Goal: Task Accomplishment & Management: Manage account settings

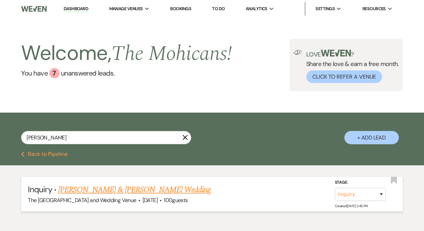
type input "higgins"
click at [353, 194] on select "Inquiry Follow Up Tour Requested Tour Confirmed Toured Proposal Sent Booked Lost" at bounding box center [360, 194] width 51 height 13
select select "4"
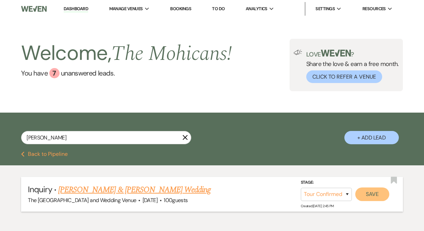
click at [367, 193] on button "Save" at bounding box center [372, 195] width 34 height 14
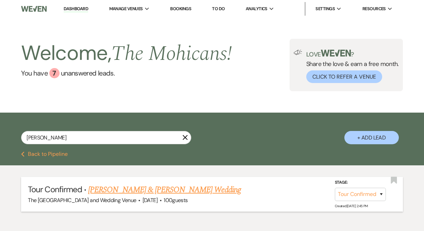
click at [67, 6] on link "Dashboard" at bounding box center [76, 9] width 25 height 6
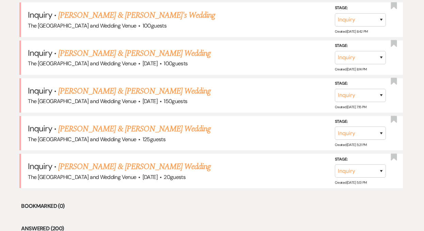
scroll to position [375, 0]
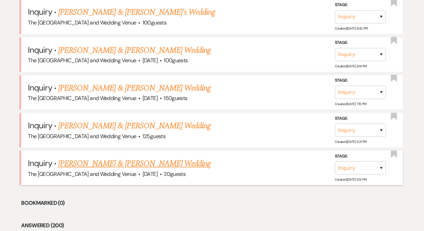
click at [126, 162] on link "[PERSON_NAME] & [PERSON_NAME] Wedding" at bounding box center [134, 164] width 152 height 12
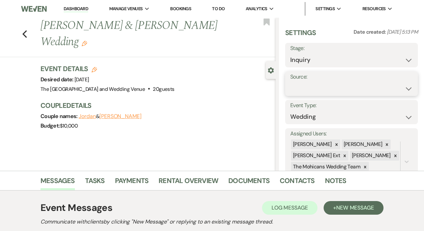
click at [307, 87] on select "Weven Venue Website Instagram Facebook Pinterest Google The Knot Wedding Wire H…" at bounding box center [351, 88] width 123 height 13
select select "5"
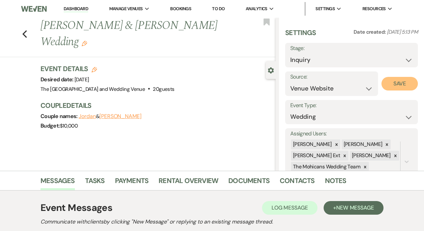
click at [389, 84] on button "Save" at bounding box center [400, 84] width 36 height 14
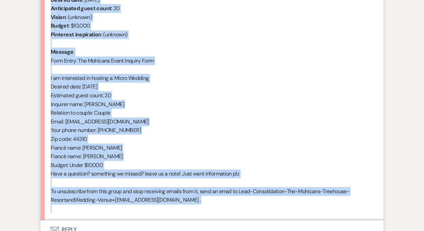
scroll to position [306, 0]
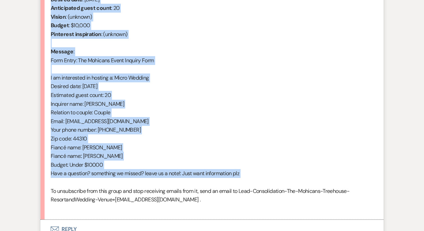
drag, startPoint x: 51, startPoint y: 62, endPoint x: 134, endPoint y: 185, distance: 148.3
click at [134, 185] on div "From : Justin Lipply (Client) Event : Jordan & Justin Lipply's Event Desired da…" at bounding box center [212, 95] width 323 height 235
copy div "From : Justin Lipply (Client) Event : Jordan & Justin Lipply's Event Desired da…"
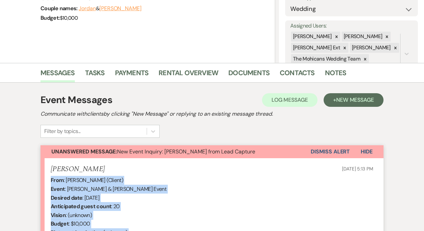
scroll to position [101, 0]
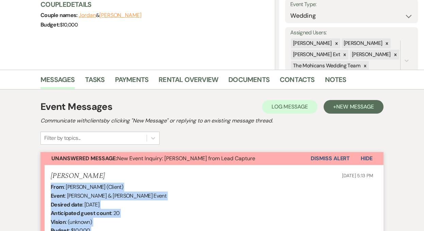
click at [316, 156] on button "Dismiss Alert" at bounding box center [330, 158] width 39 height 13
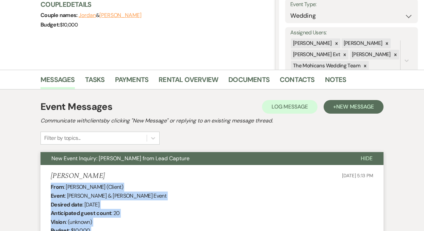
scroll to position [0, 0]
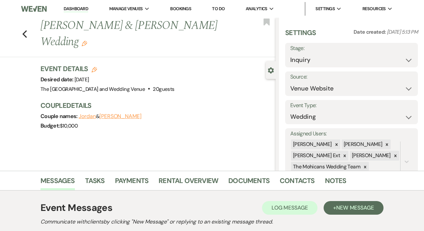
click at [75, 8] on link "Dashboard" at bounding box center [76, 9] width 25 height 6
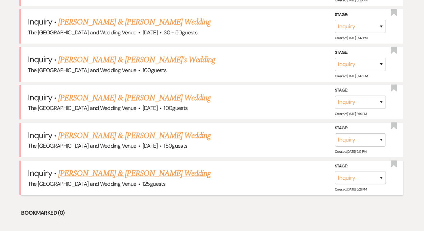
scroll to position [336, 0]
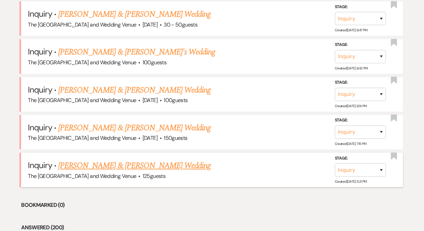
click at [130, 168] on link "[PERSON_NAME] & [PERSON_NAME] Wedding" at bounding box center [134, 166] width 152 height 12
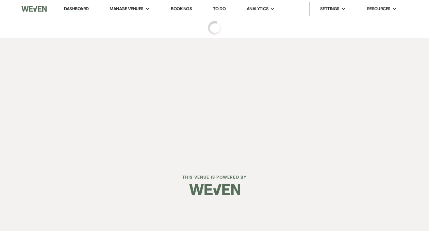
select select "17"
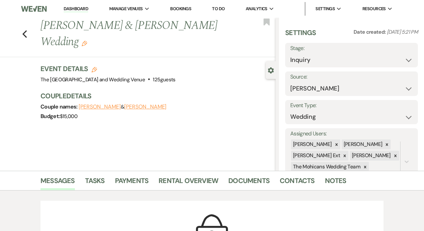
click at [79, 8] on link "Dashboard" at bounding box center [76, 9] width 25 height 6
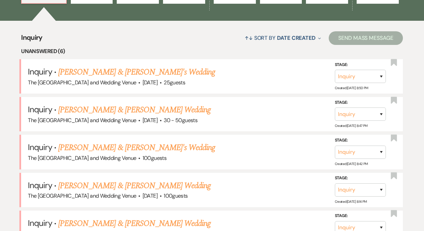
scroll to position [320, 0]
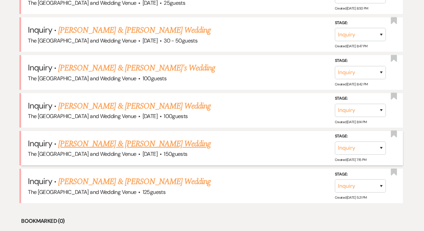
click at [110, 143] on link "[PERSON_NAME] & [PERSON_NAME] Wedding" at bounding box center [134, 144] width 152 height 12
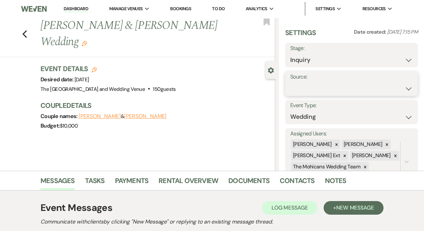
click at [338, 90] on select "Weven Venue Website Instagram Facebook Pinterest Google The Knot Wedding Wire H…" at bounding box center [351, 88] width 123 height 13
select select "5"
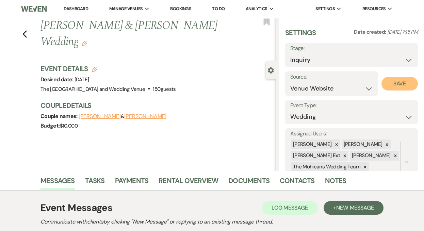
click at [404, 84] on button "Save" at bounding box center [400, 84] width 36 height 14
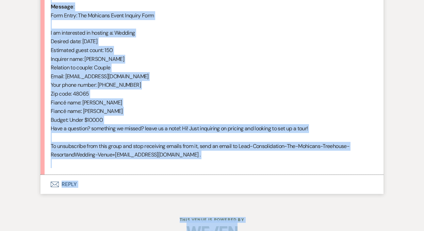
scroll to position [368, 0]
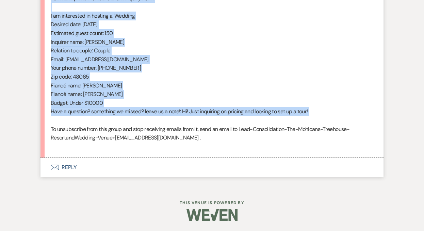
drag, startPoint x: 51, startPoint y: 97, endPoint x: 164, endPoint y: 118, distance: 115.4
click at [164, 118] on div "From : Madison Forgash (Client) Event : Tyler Hawkins & Madison Forgash's Event…" at bounding box center [212, 33] width 323 height 235
copy div "From : Madison Forgash (Client) Event : Tyler Hawkins & Madison Forgash's Event…"
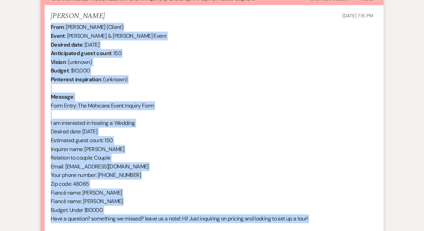
scroll to position [211, 0]
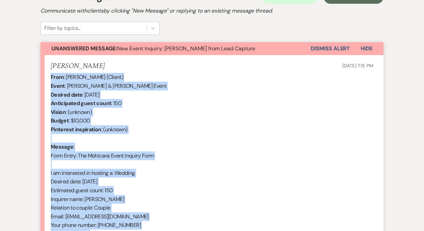
click at [325, 51] on button "Dismiss Alert" at bounding box center [330, 48] width 39 height 13
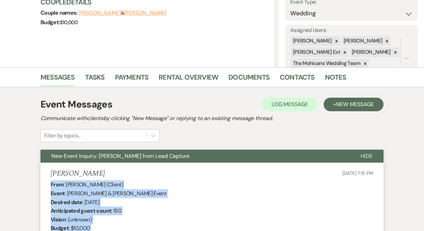
scroll to position [0, 0]
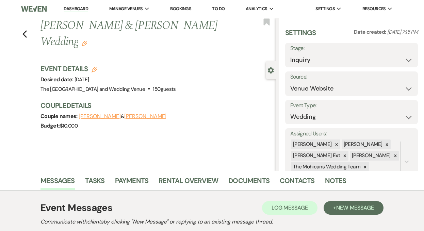
click at [78, 11] on link "Dashboard" at bounding box center [76, 9] width 25 height 6
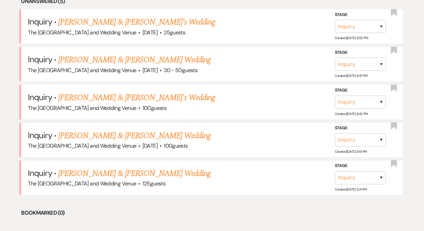
scroll to position [298, 0]
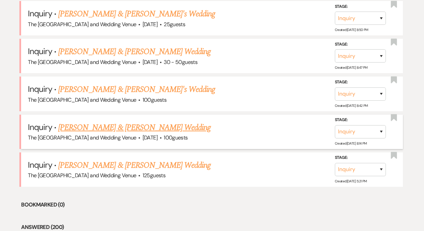
click at [114, 129] on link "[PERSON_NAME] & [PERSON_NAME] Wedding" at bounding box center [134, 128] width 152 height 12
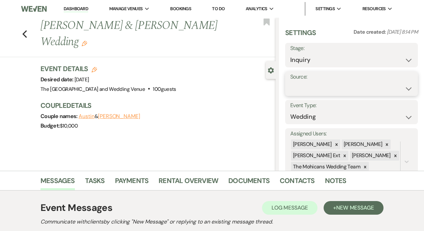
click at [328, 87] on select "Weven Venue Website Instagram Facebook Pinterest Google The Knot Wedding Wire H…" at bounding box center [351, 88] width 123 height 13
select select "5"
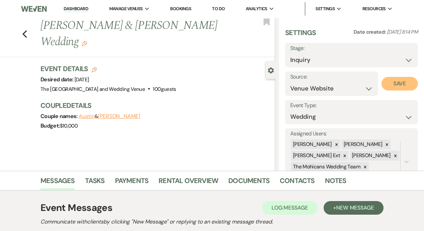
click at [398, 84] on button "Save" at bounding box center [400, 84] width 36 height 14
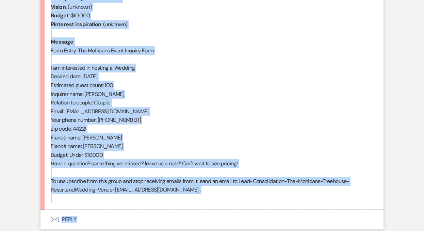
scroll to position [335, 0]
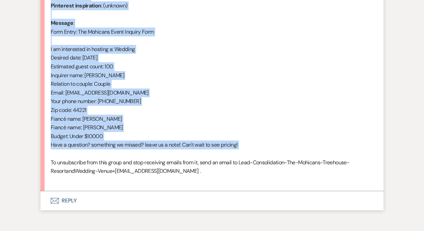
drag, startPoint x: 51, startPoint y: 143, endPoint x: 129, endPoint y: 156, distance: 79.5
click at [129, 156] on div "From : Megan Reineck (Client) Event : Austin & Megan Reineck's Event Desired da…" at bounding box center [212, 66] width 323 height 235
copy div "From : Megan Reineck (Client) Event : Austin & Megan Reineck's Event Desired da…"
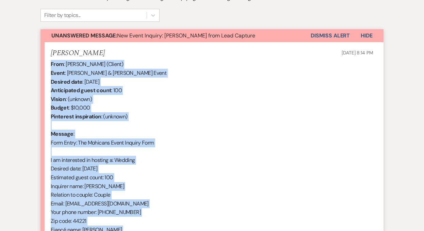
scroll to position [199, 0]
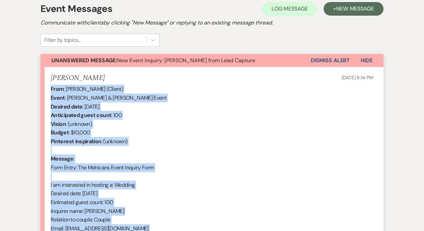
click at [330, 61] on button "Dismiss Alert" at bounding box center [330, 60] width 39 height 13
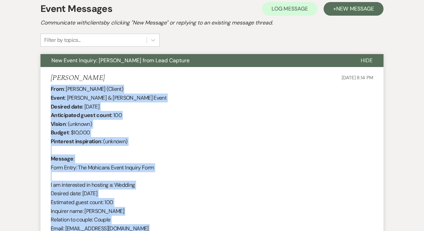
scroll to position [0, 0]
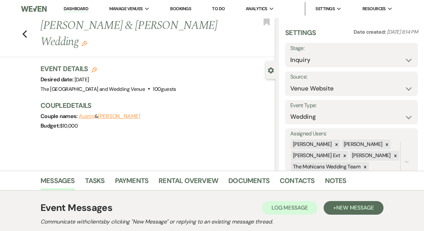
click at [77, 6] on link "Dashboard" at bounding box center [76, 9] width 25 height 6
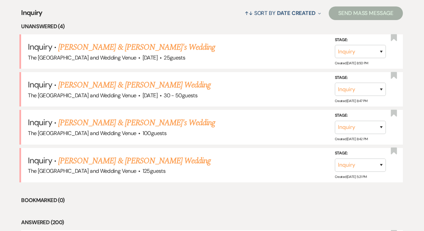
scroll to position [286, 0]
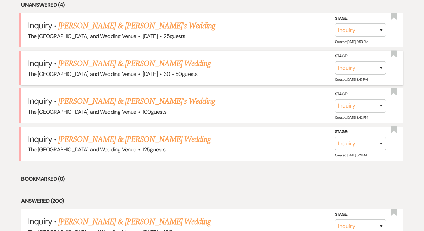
click at [141, 63] on link "[PERSON_NAME] & [PERSON_NAME] Wedding" at bounding box center [134, 64] width 152 height 12
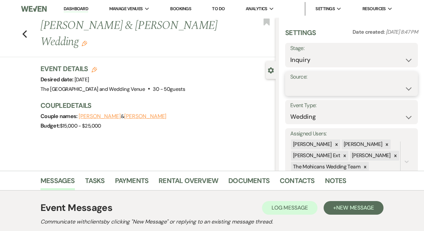
click at [353, 92] on select "Weven Venue Website Instagram Facebook Pinterest Google The Knot Wedding Wire H…" at bounding box center [351, 88] width 123 height 13
select select "5"
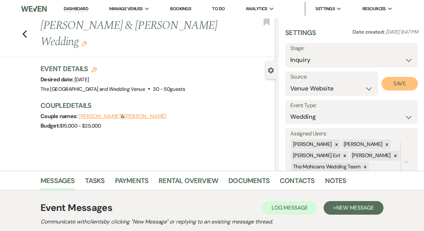
click at [390, 84] on button "Save" at bounding box center [400, 84] width 36 height 14
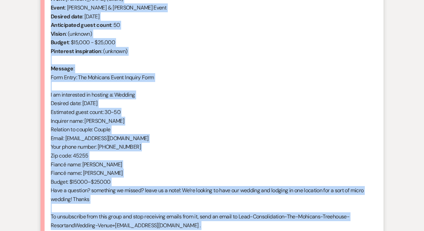
scroll to position [310, 0]
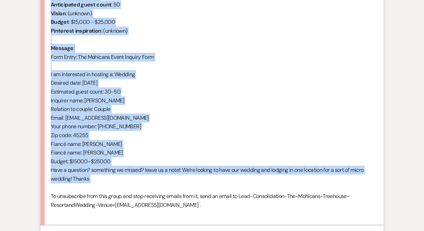
drag, startPoint x: 51, startPoint y: 107, endPoint x: 159, endPoint y: 183, distance: 132.1
click at [159, 183] on div "From : Morgan Clyburn (Client) Event : Connor & Morgan Clyburn's Event Desired …" at bounding box center [212, 96] width 323 height 244
copy div "From : Morgan Clyburn (Client) Event : Connor & Morgan Clyburn's Event Desired …"
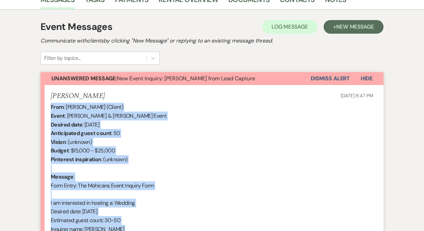
scroll to position [136, 0]
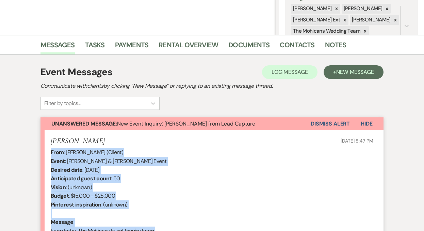
click at [327, 122] on button "Dismiss Alert" at bounding box center [330, 123] width 39 height 13
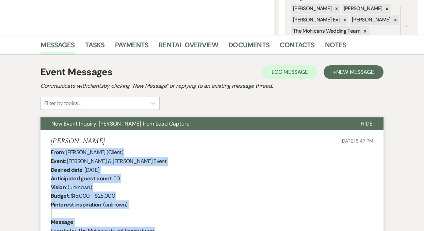
scroll to position [0, 0]
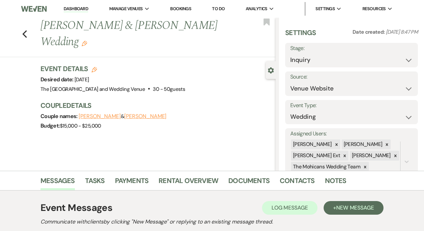
click at [76, 9] on link "Dashboard" at bounding box center [76, 9] width 25 height 6
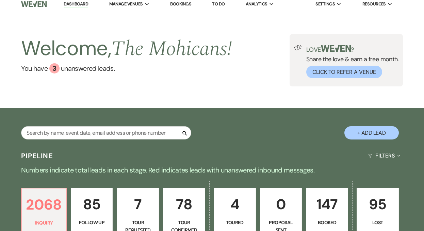
scroll to position [165, 0]
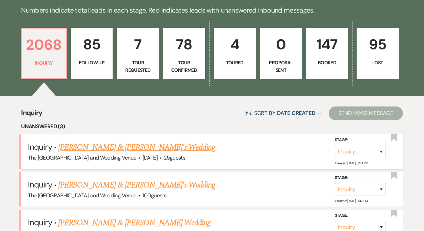
click at [118, 148] on link "[PERSON_NAME] & [PERSON_NAME]'s Wedding" at bounding box center [136, 147] width 157 height 12
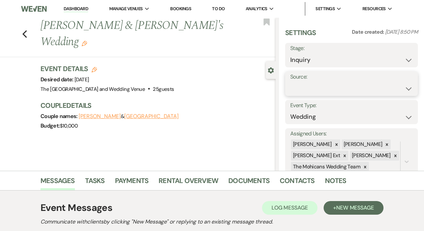
click at [315, 84] on select "Weven Venue Website Instagram Facebook Pinterest Google The Knot Wedding Wire H…" at bounding box center [351, 88] width 123 height 13
select select "5"
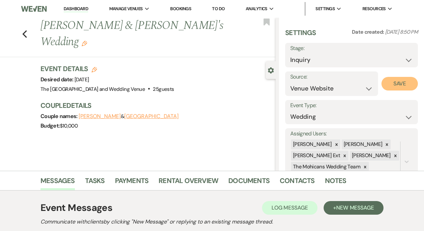
click at [383, 87] on button "Save" at bounding box center [400, 84] width 36 height 14
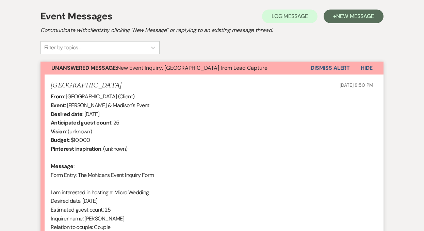
scroll to position [262, 0]
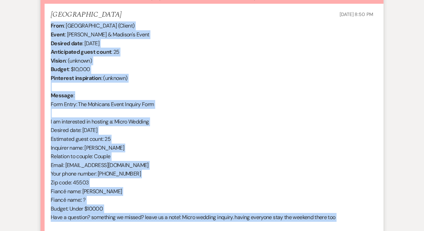
drag, startPoint x: 50, startPoint y: 25, endPoint x: 230, endPoint y: 223, distance: 267.9
click at [230, 223] on li "Madison Sep 17, 2025, 8:50 PM From : Madison (Client) Event : Griffin & Madison…" at bounding box center [212, 134] width 343 height 260
copy div "From : Madison (Client) Event : Griffin & Madison's Event Desired date : May 22…"
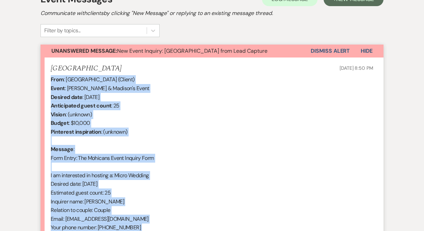
scroll to position [194, 0]
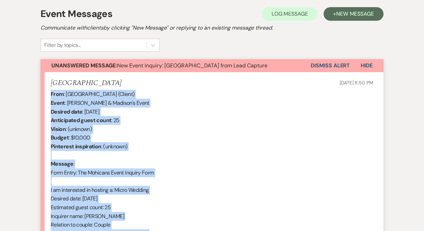
click at [324, 65] on button "Dismiss Alert" at bounding box center [330, 65] width 39 height 13
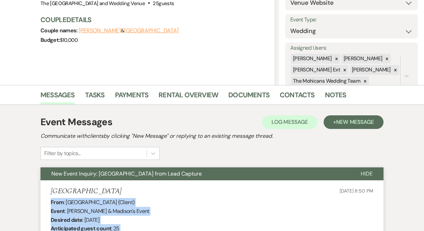
scroll to position [0, 0]
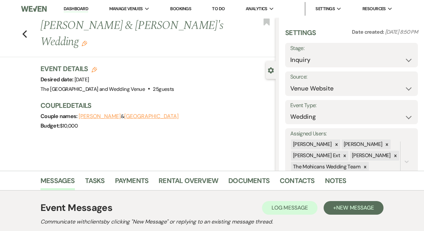
click at [78, 12] on link "Dashboard" at bounding box center [76, 9] width 25 height 6
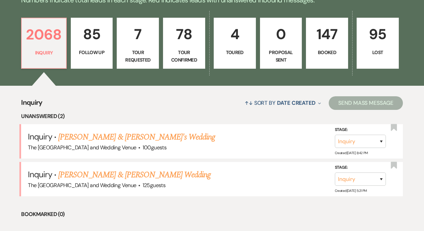
scroll to position [197, 0]
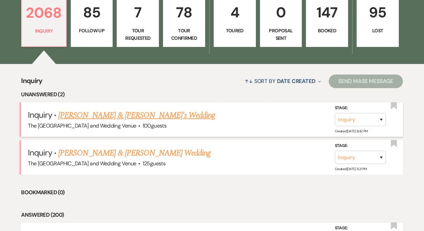
click at [153, 114] on link "[PERSON_NAME] & [PERSON_NAME]'s Wedding" at bounding box center [136, 115] width 157 height 12
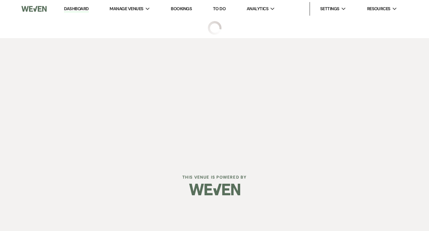
select select "17"
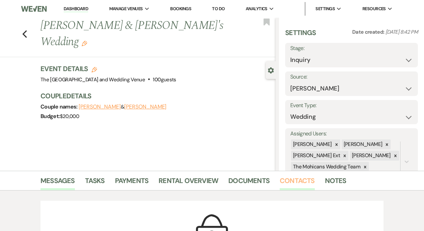
click at [295, 181] on link "Contacts" at bounding box center [297, 182] width 35 height 15
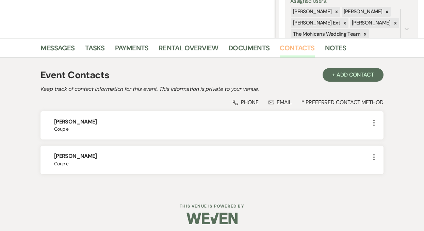
scroll to position [136, 0]
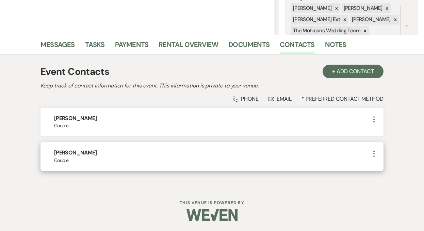
click at [373, 153] on icon "More" at bounding box center [374, 154] width 8 height 8
click at [379, 172] on button "Pencil Edit" at bounding box center [390, 167] width 41 height 12
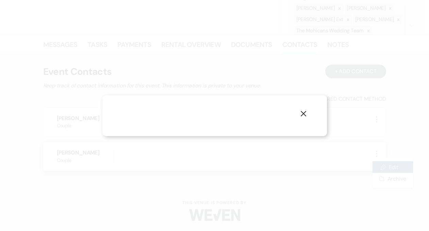
select select "1"
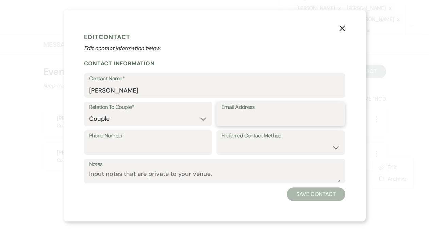
click at [272, 123] on input "Email Address" at bounding box center [281, 118] width 118 height 13
paste input "kenziegodwinn@gmail.com"
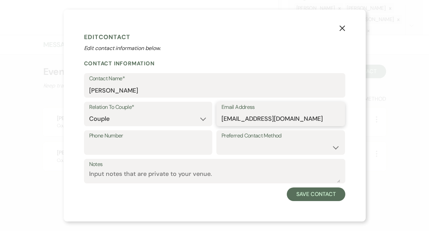
type input "kenziegodwinn@gmail.com"
click at [160, 150] on input "Phone Number" at bounding box center [148, 147] width 118 height 13
paste input "(330) 397-5324"
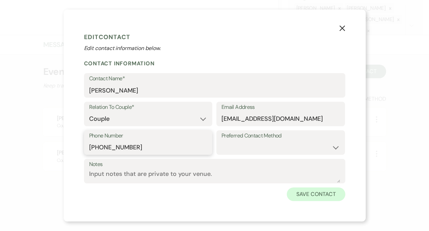
type input "(330) 397-5324"
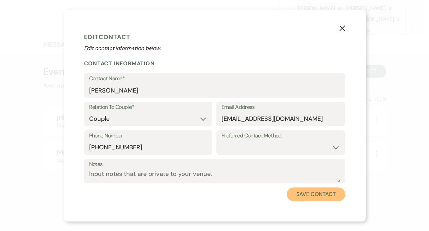
click at [316, 196] on button "Save Contact" at bounding box center [316, 195] width 58 height 14
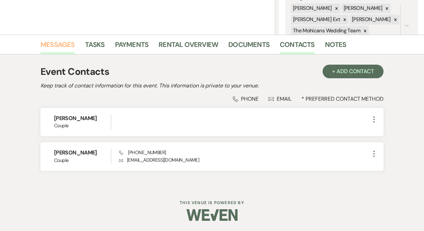
click at [62, 47] on link "Messages" at bounding box center [58, 46] width 34 height 15
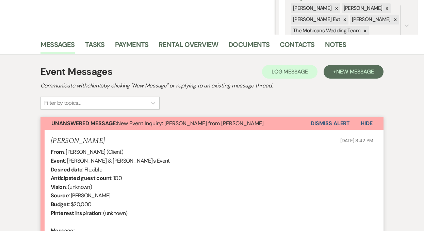
click at [323, 125] on button "Dismiss Alert" at bounding box center [330, 123] width 39 height 13
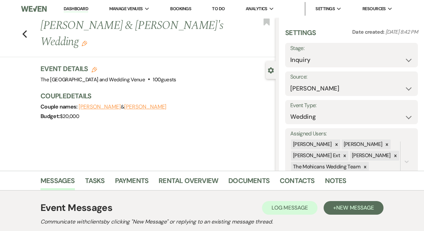
click at [77, 7] on link "Dashboard" at bounding box center [76, 9] width 25 height 6
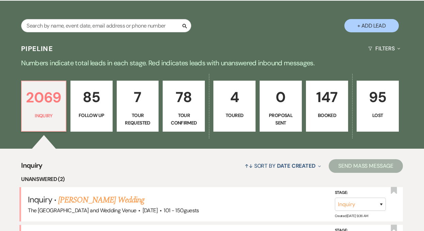
scroll to position [157, 0]
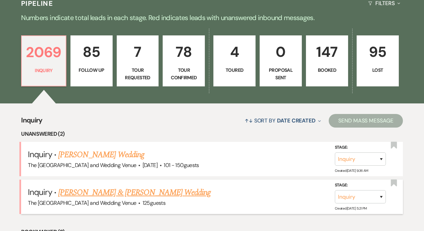
click at [111, 195] on link "[PERSON_NAME] & [PERSON_NAME] Wedding" at bounding box center [134, 193] width 152 height 12
select select "17"
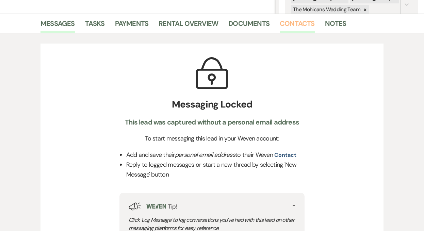
click at [289, 27] on link "Contacts" at bounding box center [297, 25] width 35 height 15
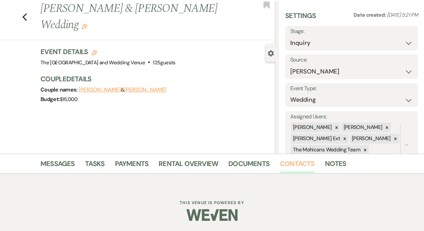
scroll to position [136, 0]
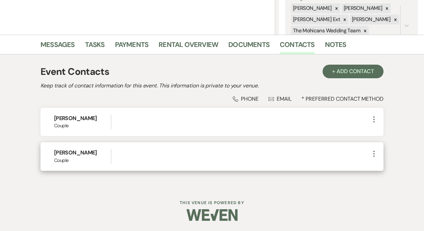
click at [373, 152] on use "button" at bounding box center [373, 154] width 1 height 6
click at [375, 166] on button "Pencil Edit" at bounding box center [390, 167] width 41 height 12
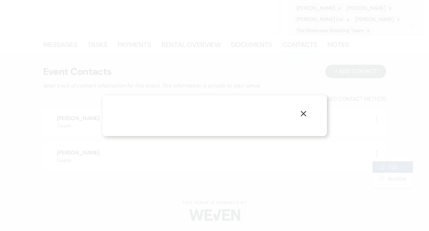
select select "1"
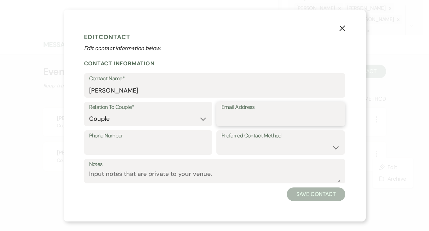
click at [297, 117] on input "Email Address" at bounding box center [281, 118] width 118 height 13
paste input "bordas_michelle@yahoo.com"
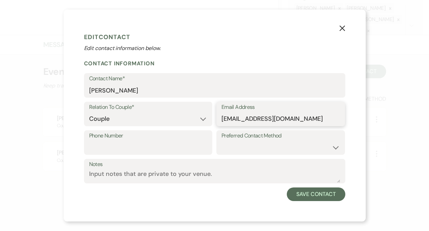
type input "bordas_michelle@yahoo.com"
click at [175, 144] on input "Phone Number" at bounding box center [148, 147] width 118 height 13
paste input "(614) 464-7671"
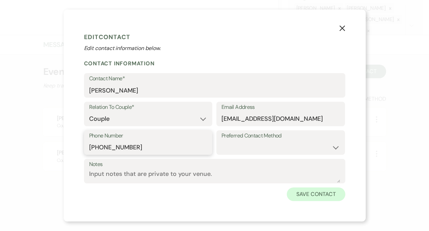
type input "(614) 464-7671"
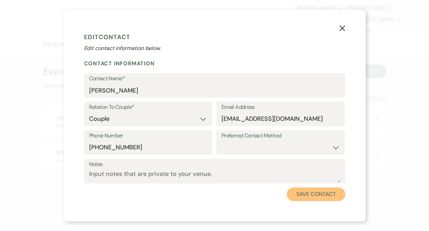
click at [298, 193] on button "Save Contact" at bounding box center [316, 195] width 58 height 14
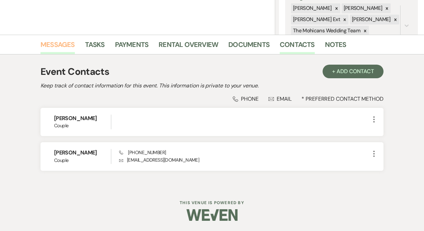
click at [59, 45] on link "Messages" at bounding box center [58, 46] width 34 height 15
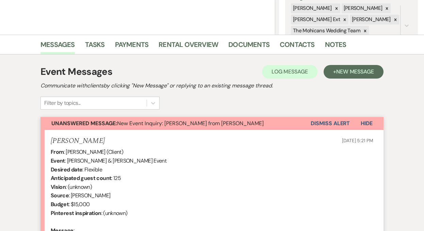
click at [319, 126] on button "Dismiss Alert" at bounding box center [330, 123] width 39 height 13
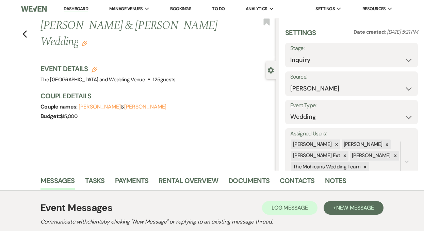
click at [76, 10] on link "Dashboard" at bounding box center [76, 9] width 25 height 6
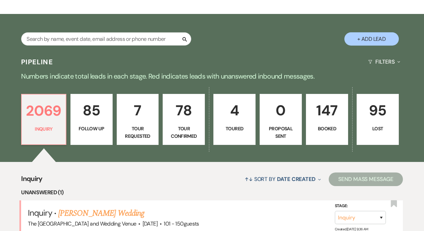
scroll to position [132, 0]
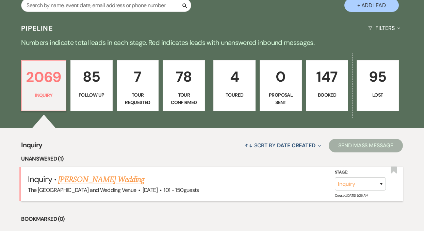
click at [130, 176] on link "[PERSON_NAME] Wedding" at bounding box center [101, 180] width 86 height 12
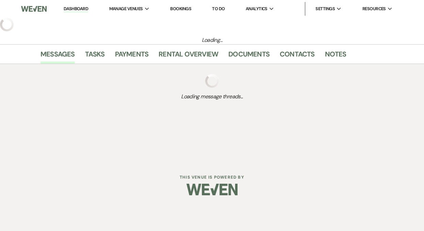
select select "2"
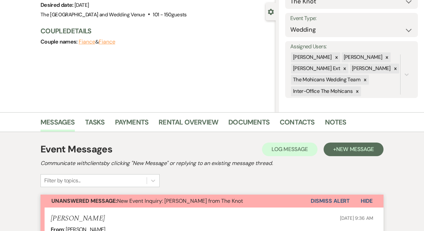
scroll to position [68, 0]
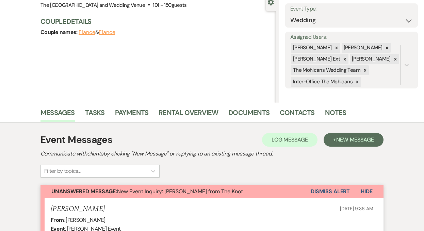
click at [328, 190] on button "Dismiss Alert" at bounding box center [330, 191] width 39 height 13
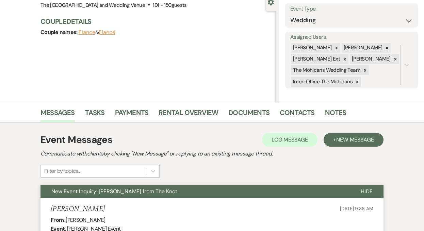
scroll to position [0, 0]
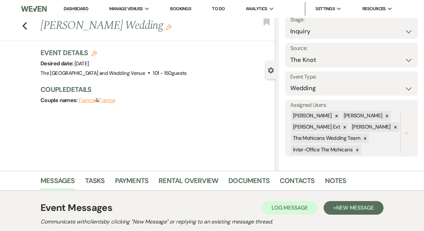
click at [81, 10] on link "Dashboard" at bounding box center [76, 9] width 25 height 6
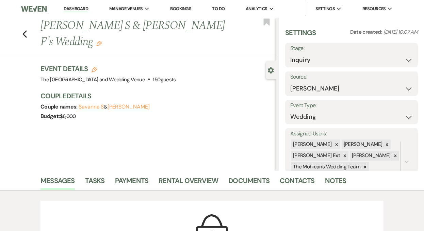
select select "17"
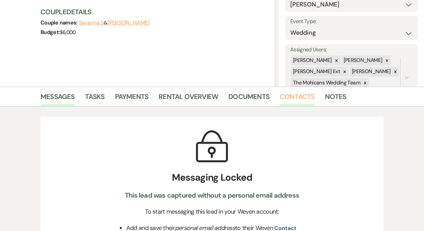
click at [295, 101] on link "Contacts" at bounding box center [297, 98] width 35 height 15
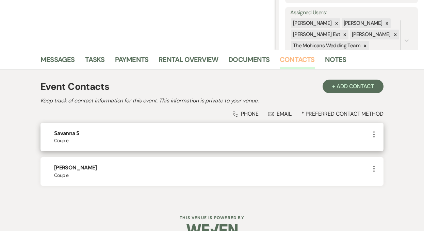
scroll to position [127, 0]
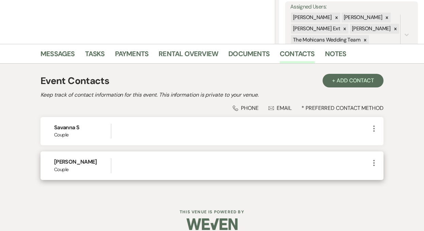
click at [373, 162] on icon "More" at bounding box center [374, 163] width 8 height 8
click at [376, 175] on button "Pencil Edit" at bounding box center [390, 177] width 41 height 12
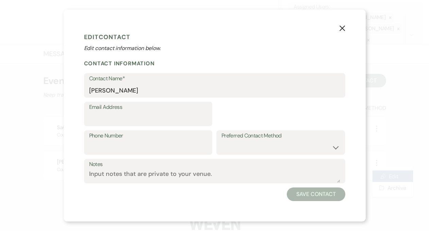
select select "1"
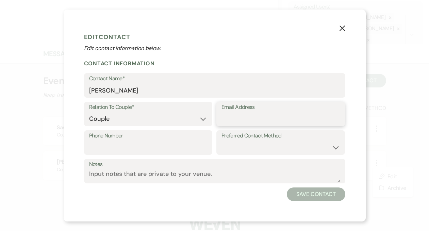
click at [265, 122] on input "Email Address" at bounding box center [281, 118] width 118 height 13
paste input "[EMAIL_ADDRESS][DOMAIN_NAME]"
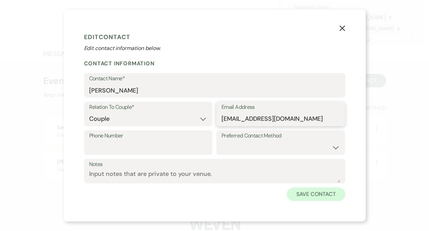
type input "[EMAIL_ADDRESS][DOMAIN_NAME]"
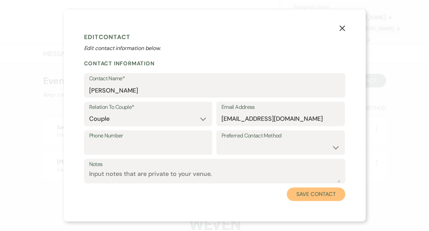
click at [316, 197] on button "Save Contact" at bounding box center [316, 195] width 58 height 14
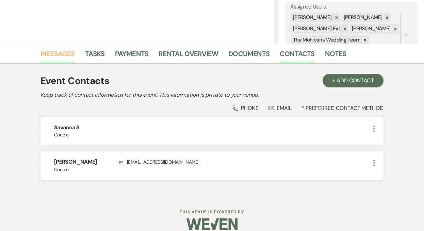
click at [63, 54] on link "Messages" at bounding box center [58, 55] width 34 height 15
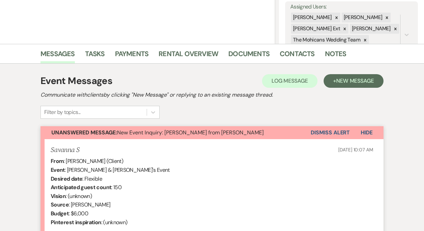
click at [324, 133] on button "Dismiss Alert" at bounding box center [330, 132] width 39 height 13
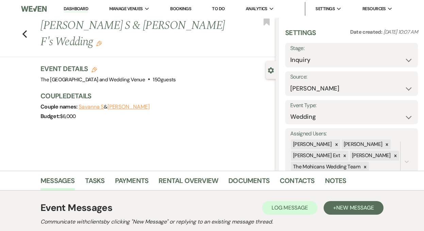
click at [71, 12] on link "Dashboard" at bounding box center [76, 9] width 25 height 6
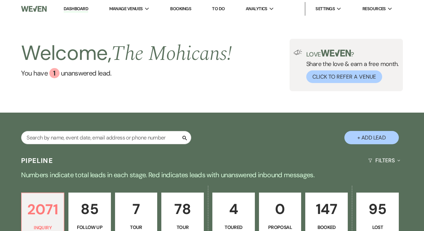
scroll to position [262, 0]
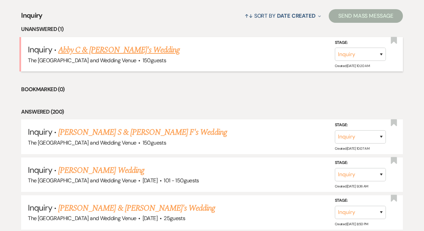
click at [128, 52] on link "Abby C & [PERSON_NAME]'s Wedding" at bounding box center [119, 50] width 122 height 12
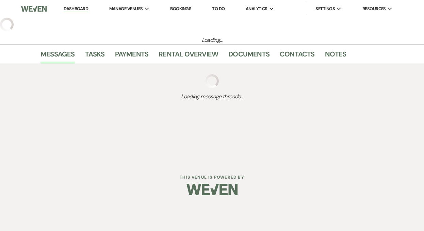
select select "17"
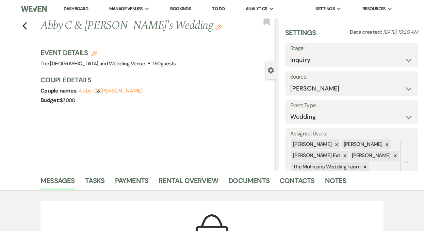
scroll to position [29, 0]
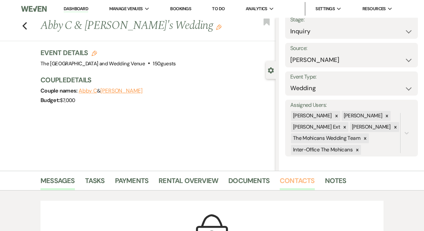
click at [296, 182] on link "Contacts" at bounding box center [297, 182] width 35 height 15
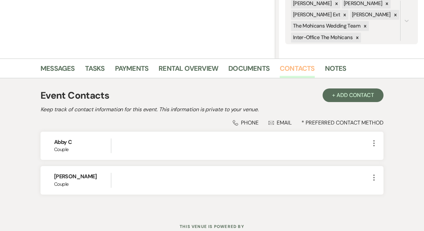
scroll to position [136, 0]
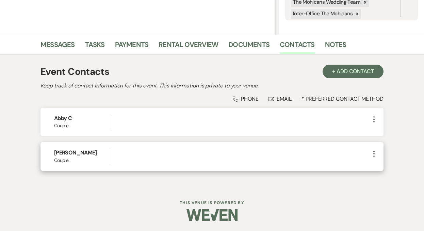
click at [377, 154] on icon "More" at bounding box center [374, 154] width 8 height 8
click at [384, 167] on button "Pencil Edit" at bounding box center [390, 167] width 41 height 12
select select "1"
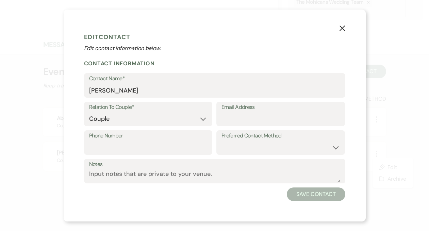
click at [257, 112] on label "Email Address" at bounding box center [281, 107] width 118 height 10
click at [257, 112] on input "Email Address" at bounding box center [281, 118] width 118 height 13
paste input "[EMAIL_ADDRESS][DOMAIN_NAME]"
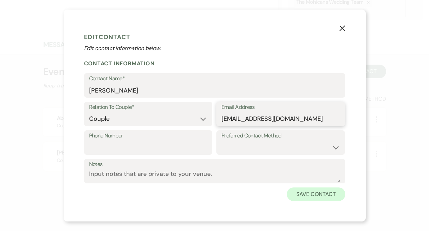
type input "[EMAIL_ADDRESS][DOMAIN_NAME]"
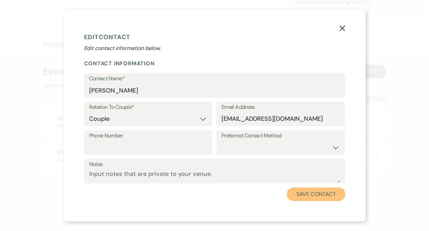
click at [305, 194] on button "Save Contact" at bounding box center [316, 195] width 58 height 14
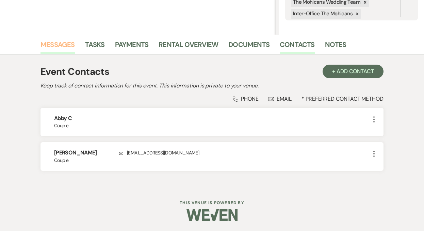
click at [59, 45] on link "Messages" at bounding box center [58, 46] width 34 height 15
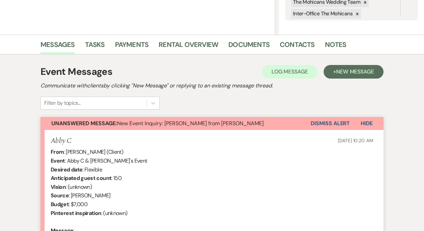
click at [334, 123] on button "Dismiss Alert" at bounding box center [330, 123] width 39 height 13
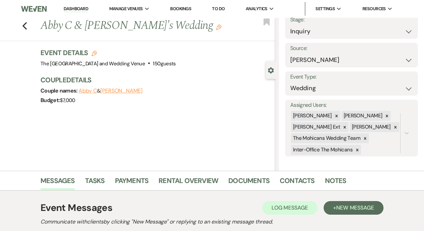
click at [75, 9] on link "Dashboard" at bounding box center [76, 9] width 25 height 6
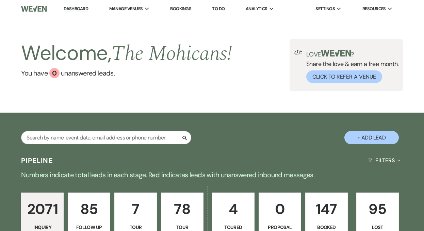
click at [80, 8] on link "Dashboard" at bounding box center [76, 9] width 25 height 6
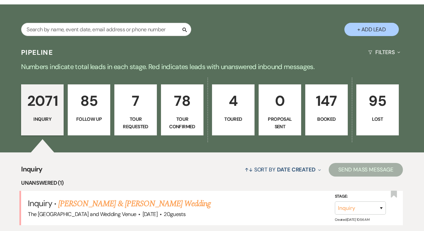
scroll to position [188, 0]
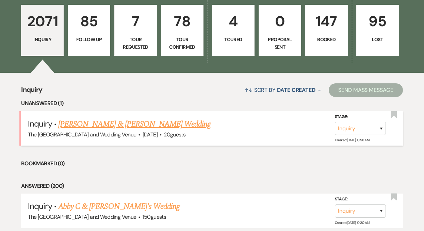
click at [123, 125] on link "[PERSON_NAME] & [PERSON_NAME] Wedding" at bounding box center [134, 124] width 152 height 12
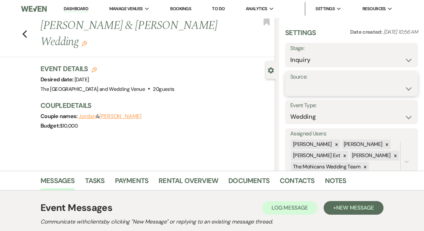
click at [315, 90] on select "Weven Venue Website Instagram Facebook Pinterest Google The Knot Wedding Wire H…" at bounding box center [351, 88] width 123 height 13
select select "5"
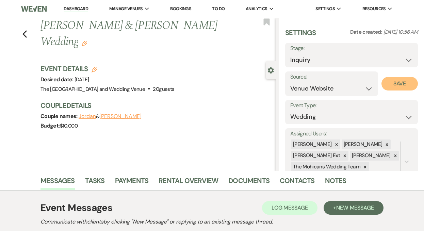
click at [391, 89] on button "Save" at bounding box center [400, 84] width 36 height 14
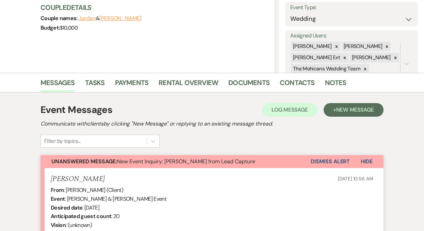
scroll to position [105, 0]
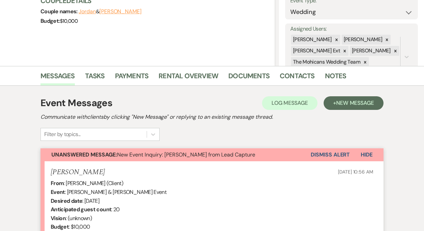
click at [319, 155] on button "Dismiss Alert" at bounding box center [330, 154] width 39 height 13
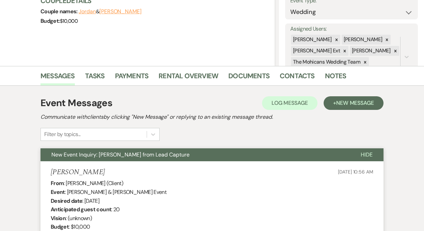
scroll to position [0, 0]
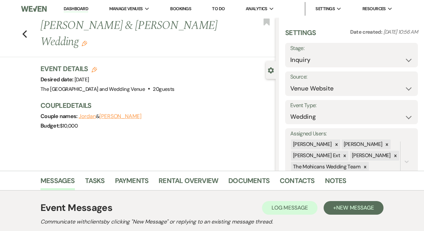
click at [77, 9] on link "Dashboard" at bounding box center [76, 9] width 25 height 6
